Goal: Find contact information: Find contact information

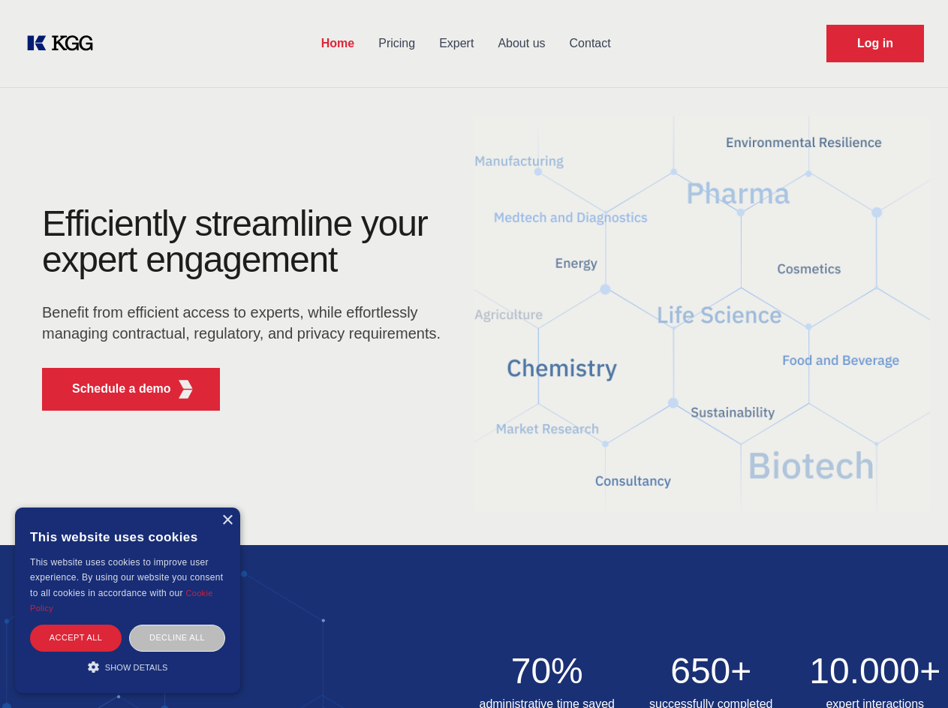
click at [474, 354] on div "Efficiently streamline your expert engagement Benefit from efficient access to …" at bounding box center [246, 314] width 456 height 217
click at [113, 389] on p "Schedule a demo" at bounding box center [121, 389] width 99 height 18
click at [227, 520] on div "× This website uses cookies This website uses cookies to improve user experienc…" at bounding box center [127, 600] width 225 height 185
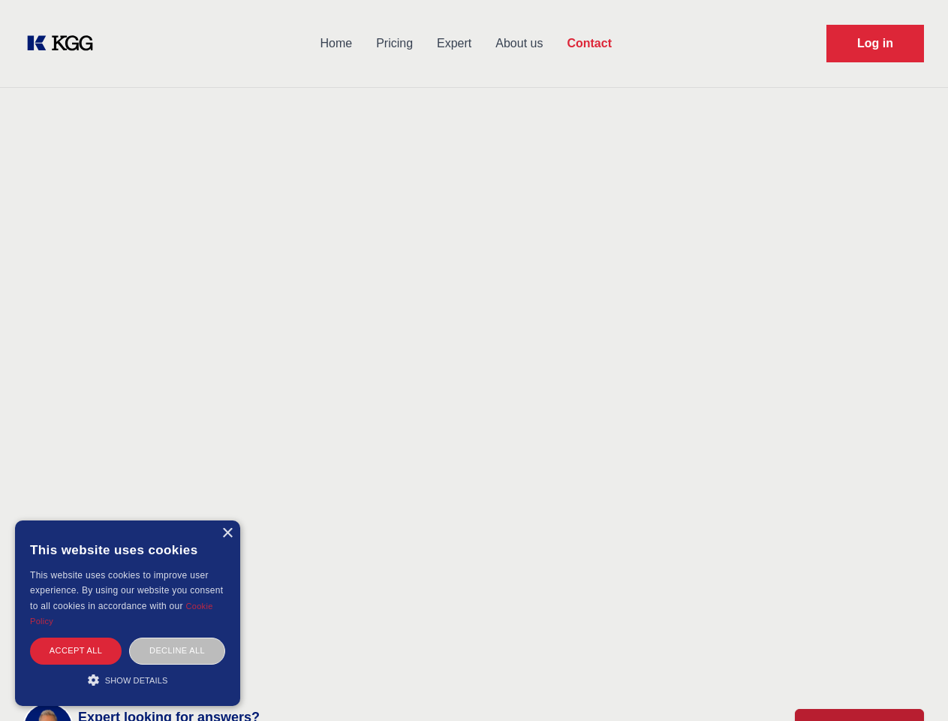
click at [76, 637] on div "Accept all" at bounding box center [76, 650] width 92 height 26
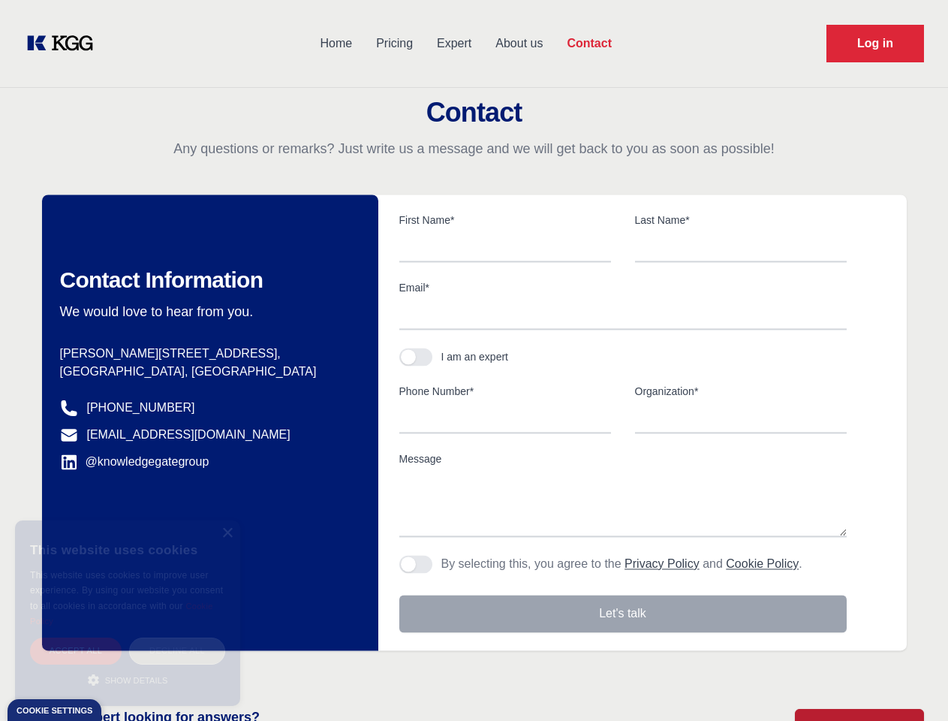
click at [177, 637] on div "Decline all" at bounding box center [177, 650] width 96 height 26
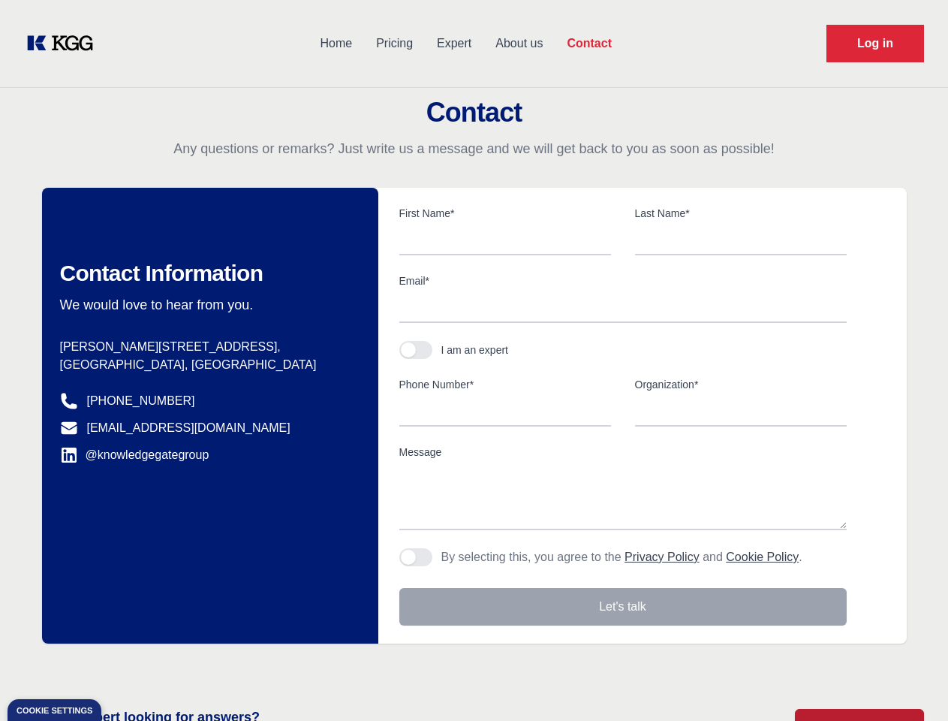
click at [128, 667] on main "Contact Any questions or remarks? Just write us a message and we will get back …" at bounding box center [474, 391] width 948 height 782
